Goal: Book appointment/travel/reservation

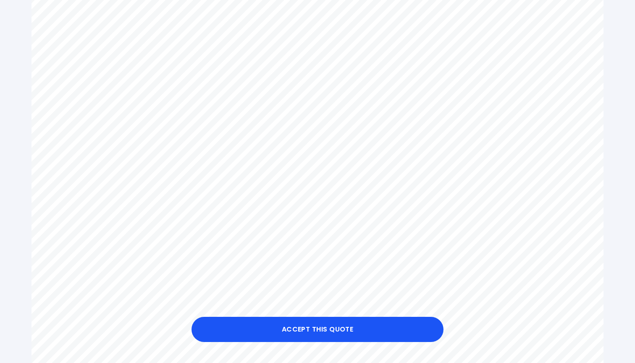
scroll to position [313, 0]
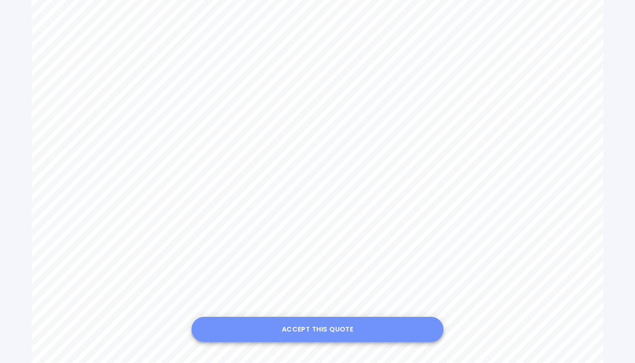
click at [313, 330] on button "Accept this Quote" at bounding box center [318, 329] width 252 height 25
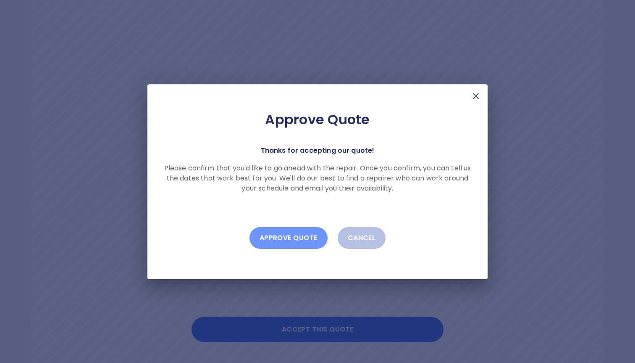
click at [289, 237] on button "Approve Quote" at bounding box center [289, 238] width 78 height 22
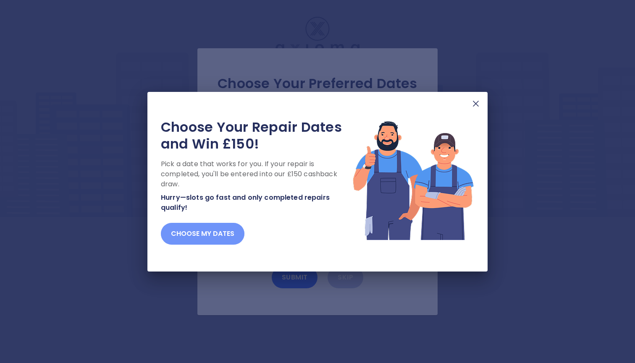
click at [202, 231] on button "Choose my dates" at bounding box center [203, 234] width 84 height 22
click at [229, 234] on button "Choose my dates" at bounding box center [203, 234] width 84 height 22
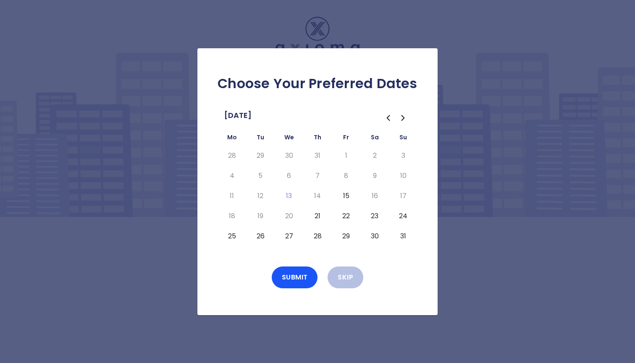
click at [345, 234] on button "29" at bounding box center [346, 236] width 15 height 13
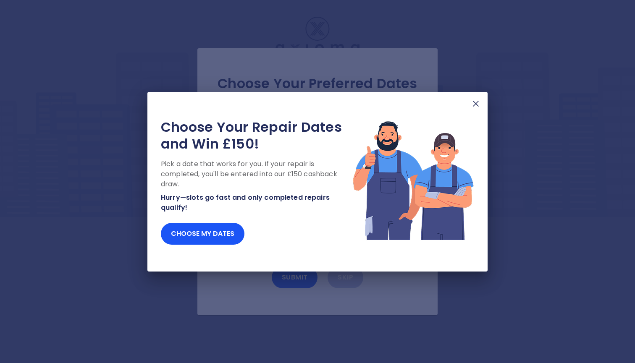
click at [480, 102] on img at bounding box center [476, 104] width 10 height 10
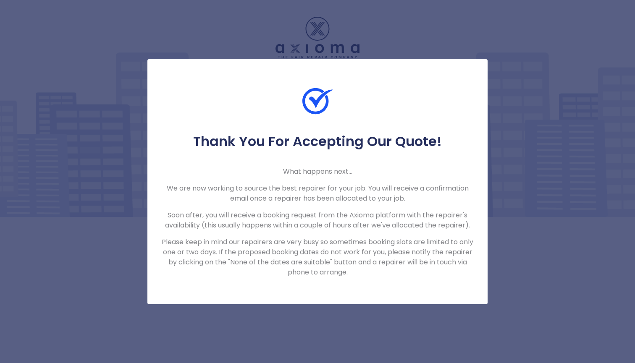
click at [105, 97] on div "Thank You For Accepting Our Quote! What happens next... We are now working to s…" at bounding box center [317, 181] width 635 height 363
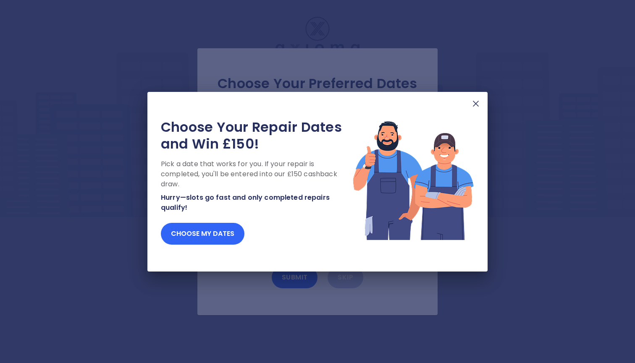
click at [206, 236] on button "Choose my dates" at bounding box center [203, 234] width 84 height 22
click at [216, 230] on button "Choose my dates" at bounding box center [203, 234] width 84 height 22
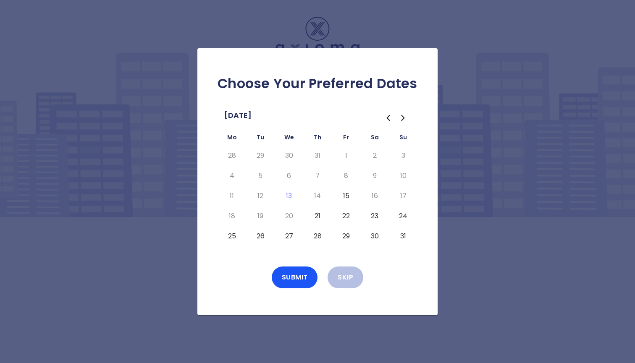
click at [346, 236] on button "29" at bounding box center [346, 236] width 15 height 13
click at [296, 278] on button "Submit" at bounding box center [295, 278] width 46 height 22
